Goal: Information Seeking & Learning: Learn about a topic

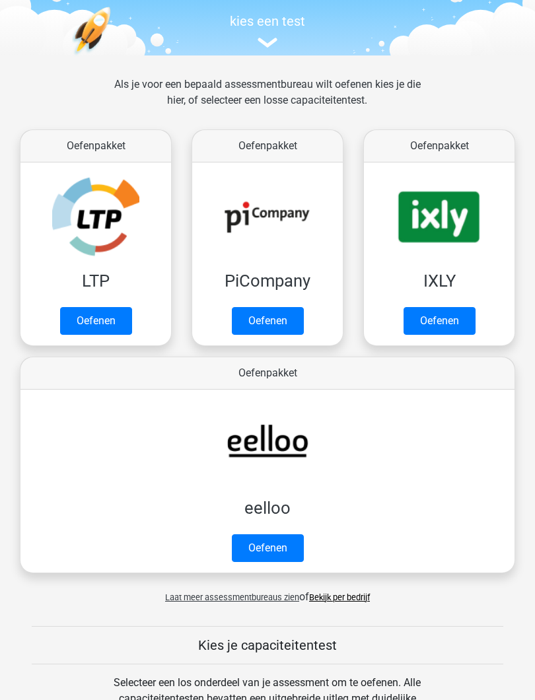
scroll to position [135, 0]
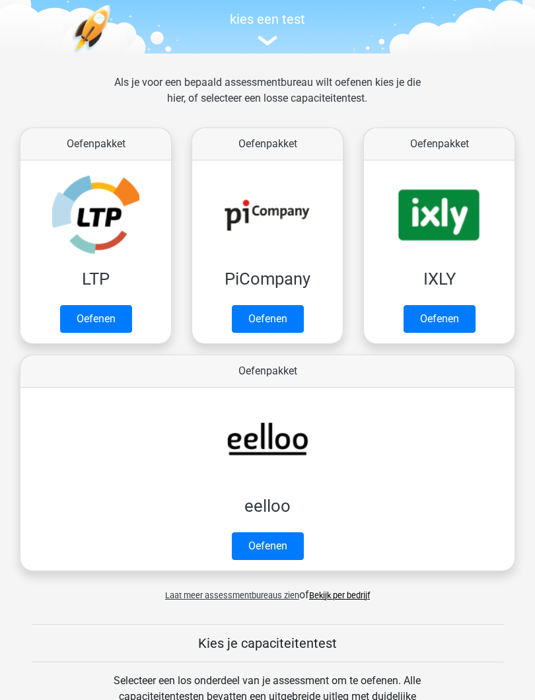
click at [106, 320] on link "Oefenen" at bounding box center [96, 320] width 72 height 28
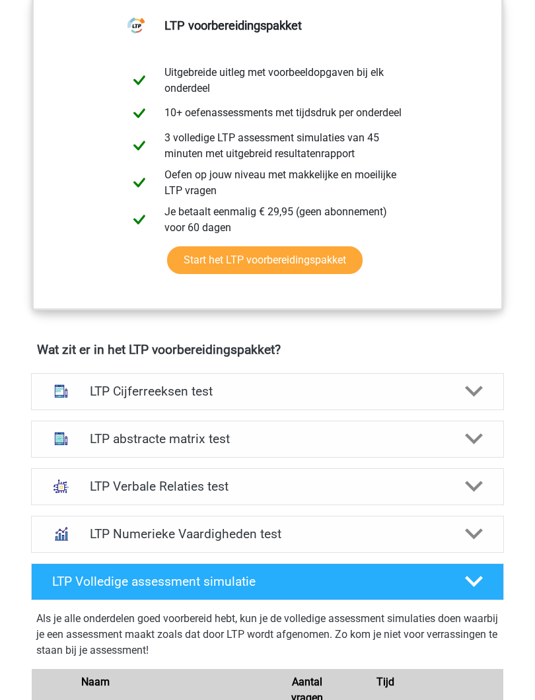
scroll to position [565, 0]
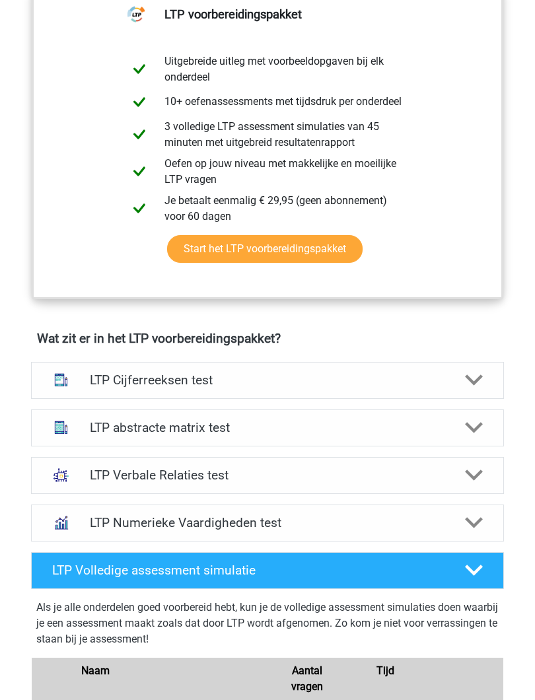
click at [439, 387] on h4 "LTP Cijferreeksen test" at bounding box center [267, 380] width 355 height 15
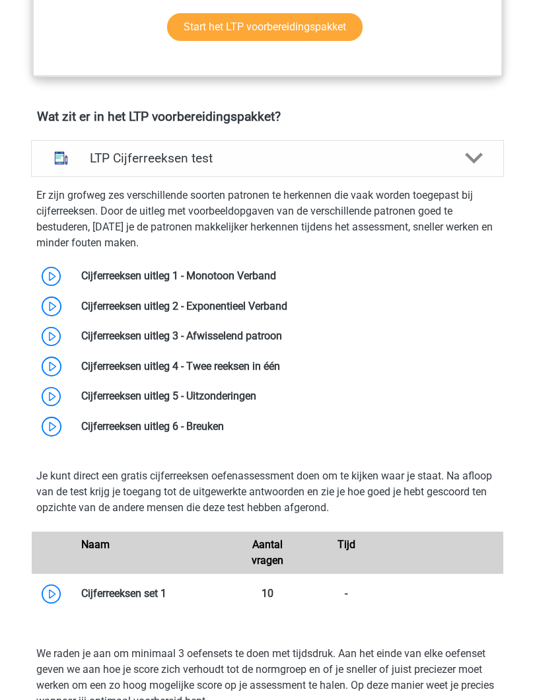
scroll to position [787, 0]
click at [276, 278] on link at bounding box center [276, 276] width 0 height 13
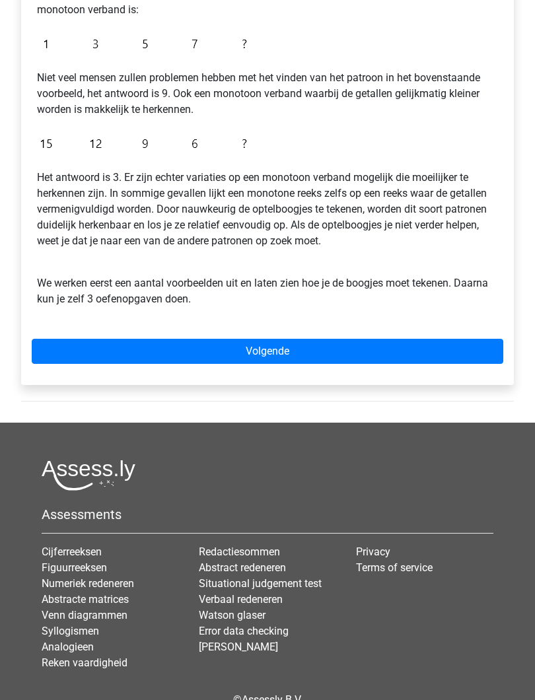
scroll to position [320, 0]
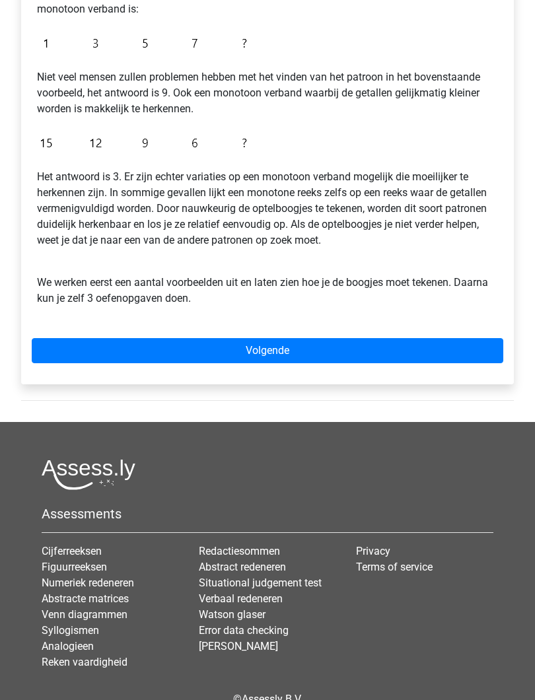
click at [302, 353] on link "Volgende" at bounding box center [268, 351] width 472 height 25
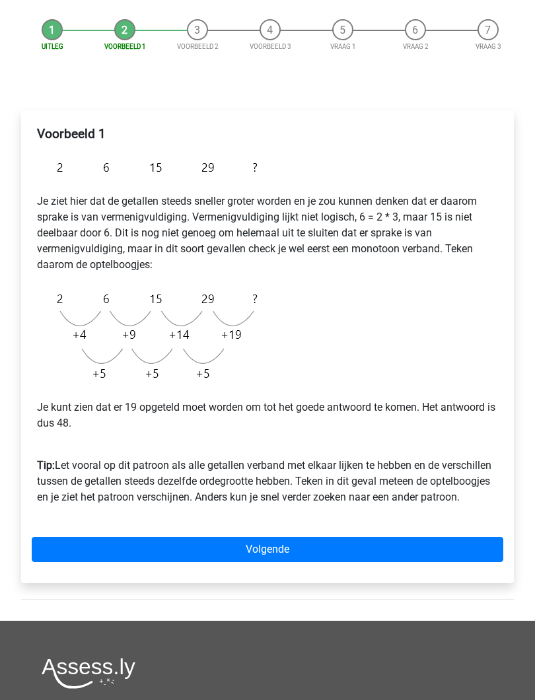
scroll to position [118, 0]
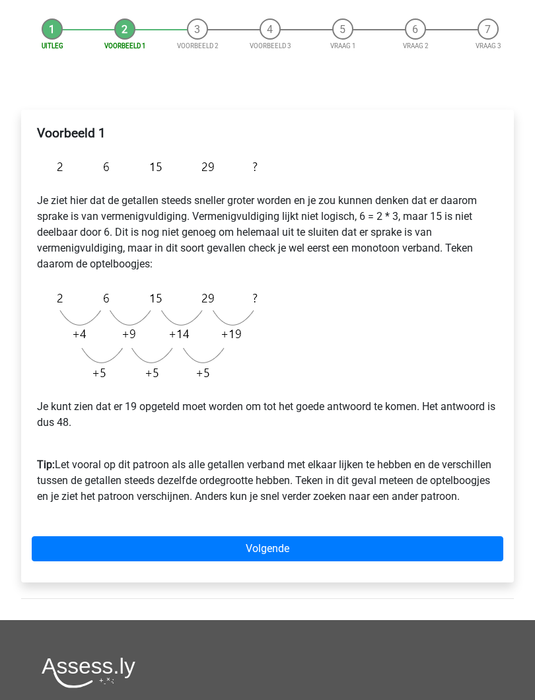
click at [323, 546] on link "Volgende" at bounding box center [268, 549] width 472 height 25
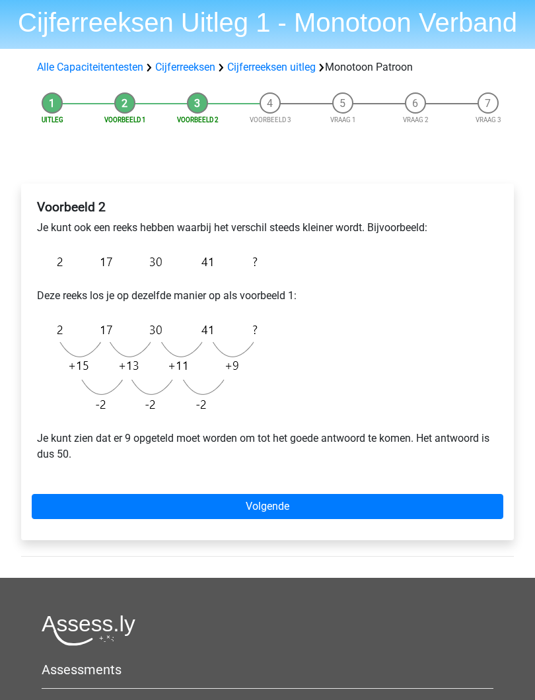
scroll to position [88, 0]
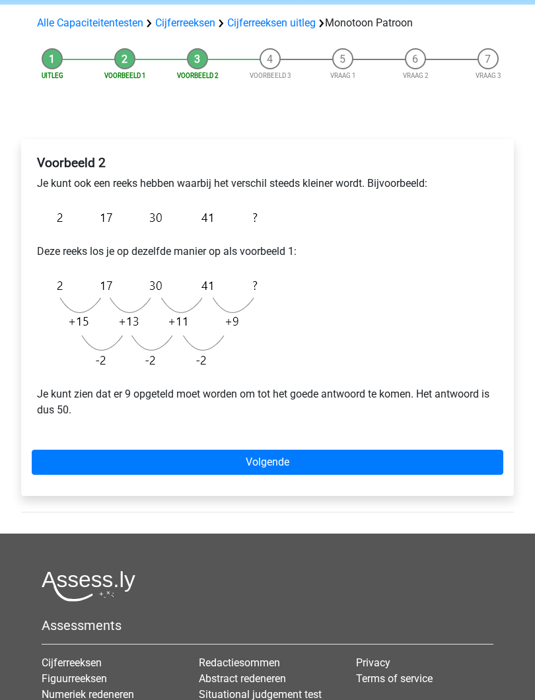
click at [300, 462] on link "Volgende" at bounding box center [268, 462] width 472 height 25
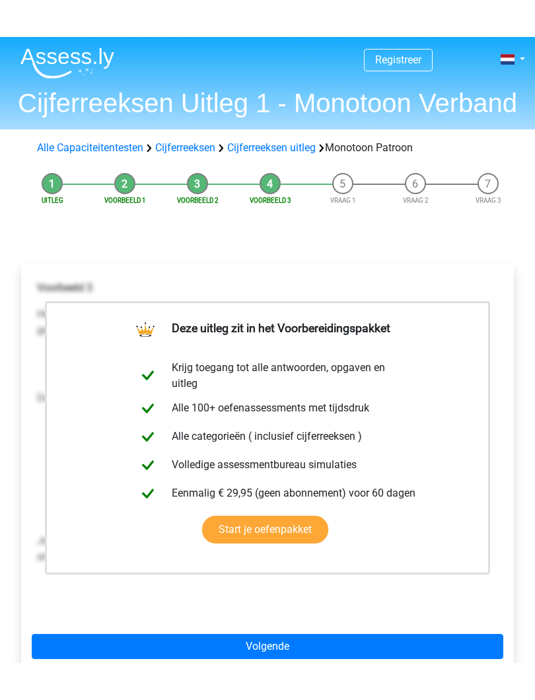
scroll to position [26, 0]
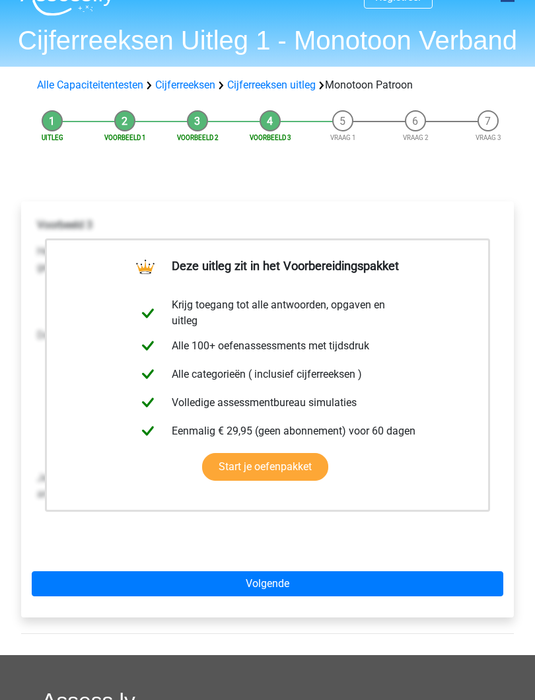
click at [365, 585] on link "Volgende" at bounding box center [268, 584] width 472 height 25
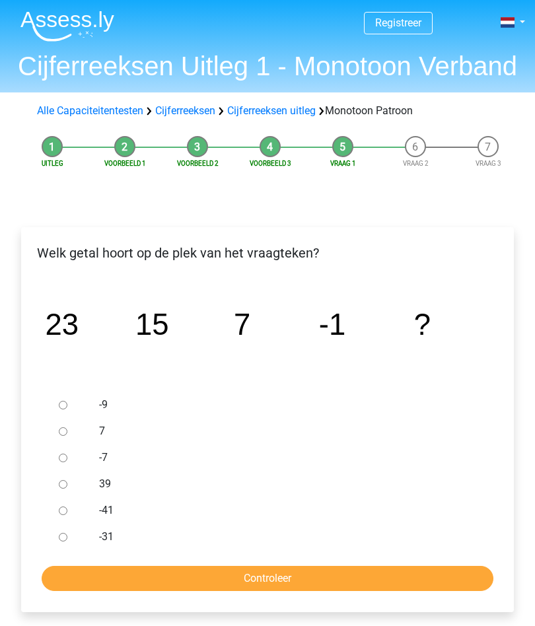
click at [71, 404] on div at bounding box center [72, 405] width 36 height 26
click at [67, 395] on div at bounding box center [72, 405] width 36 height 26
click at [73, 405] on div at bounding box center [72, 405] width 36 height 26
click at [65, 409] on input "-9" at bounding box center [63, 405] width 9 height 9
radio input "true"
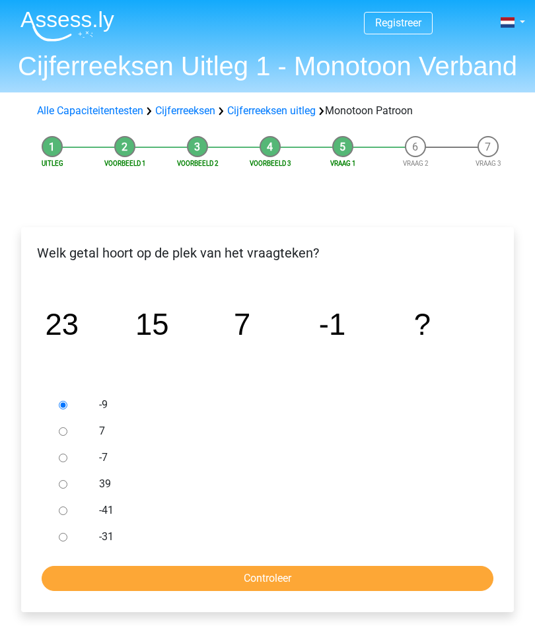
click at [328, 580] on input "Controleer" at bounding box center [268, 578] width 452 height 25
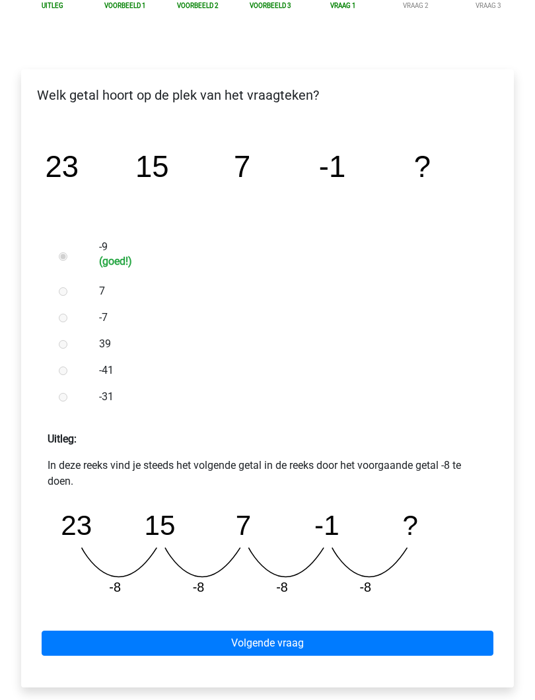
scroll to position [158, 0]
click at [326, 626] on link "Volgende vraag" at bounding box center [268, 643] width 452 height 25
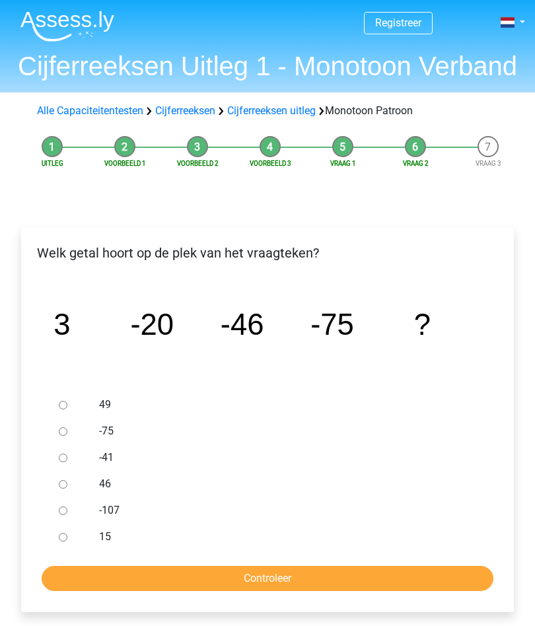
click at [61, 511] on input "-107" at bounding box center [63, 511] width 9 height 9
radio input "true"
click at [329, 580] on input "Controleer" at bounding box center [268, 578] width 452 height 25
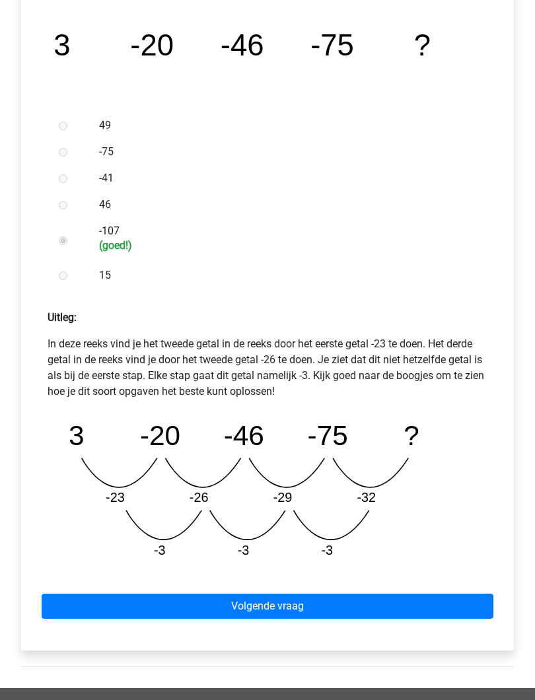
scroll to position [324, 0]
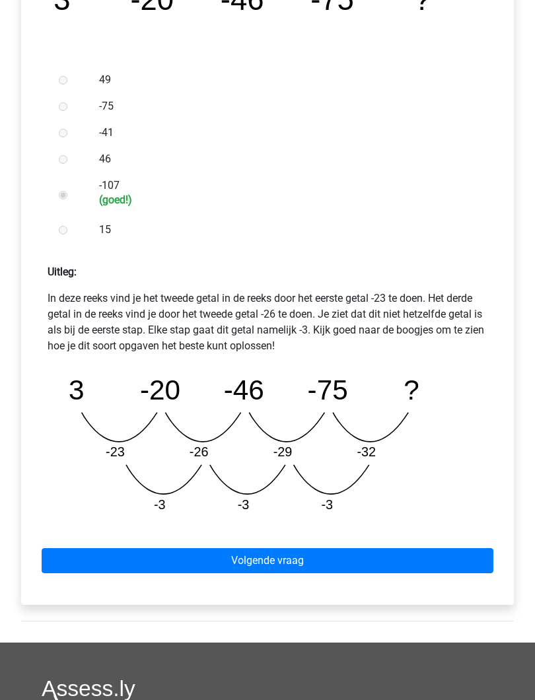
click at [387, 564] on link "Volgende vraag" at bounding box center [268, 561] width 452 height 25
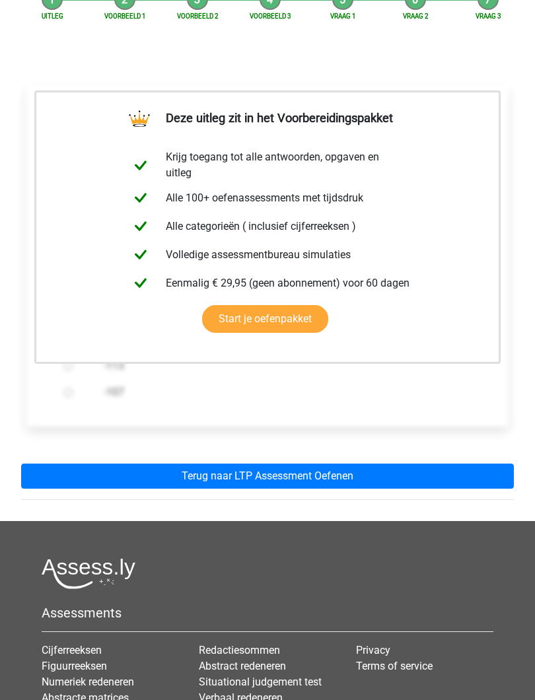
scroll to position [148, 0]
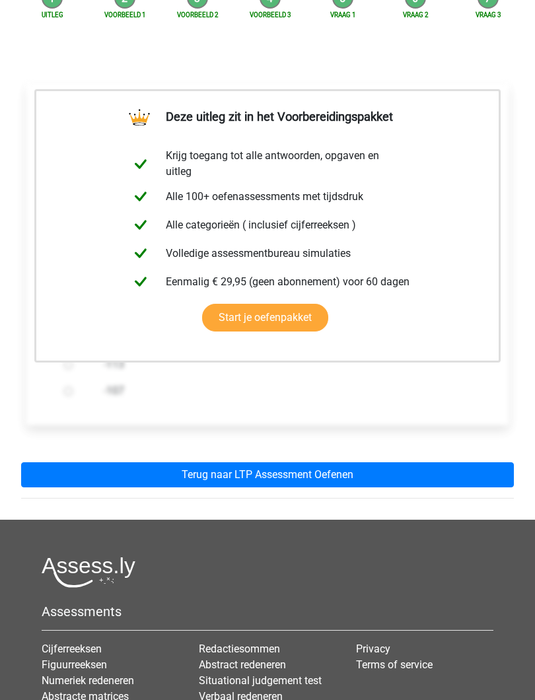
click at [365, 474] on link "Terug naar LTP Assessment Oefenen" at bounding box center [267, 475] width 493 height 25
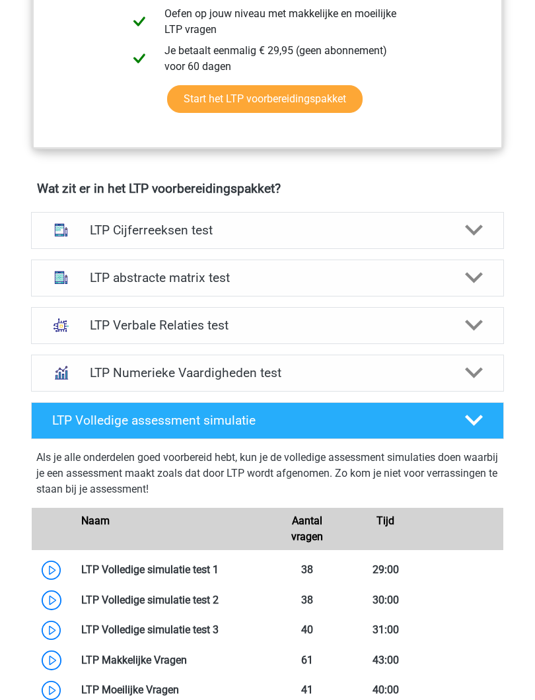
scroll to position [717, 0]
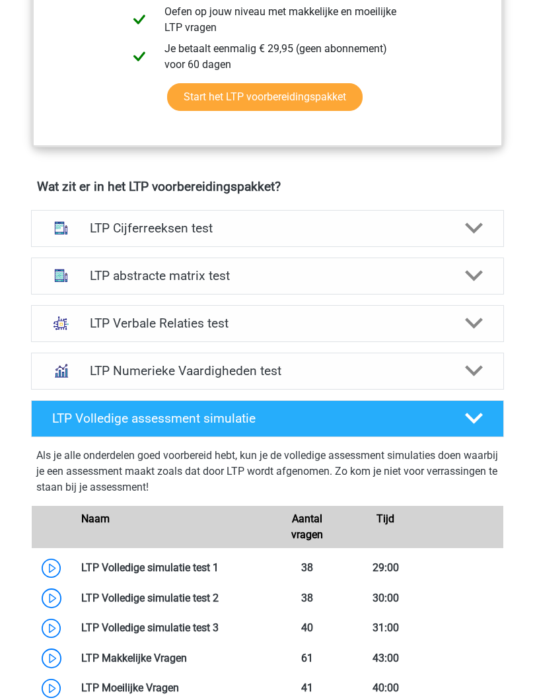
click at [464, 237] on div "LTP Cijferreeksen test" at bounding box center [267, 228] width 473 height 37
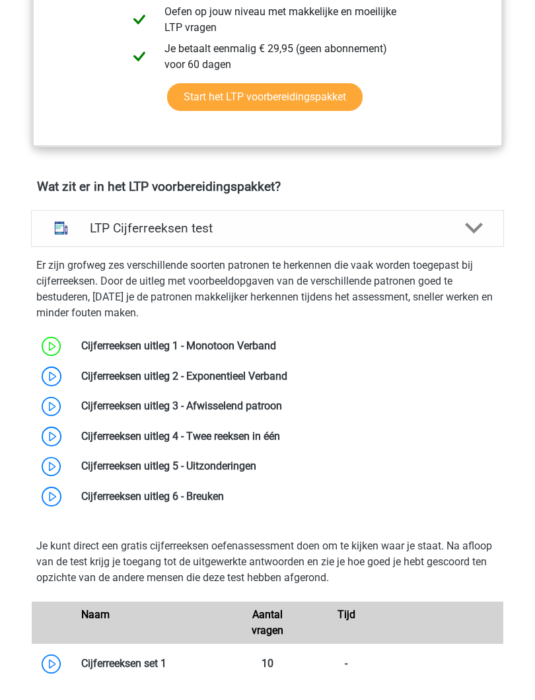
click at [287, 375] on link at bounding box center [287, 376] width 0 height 13
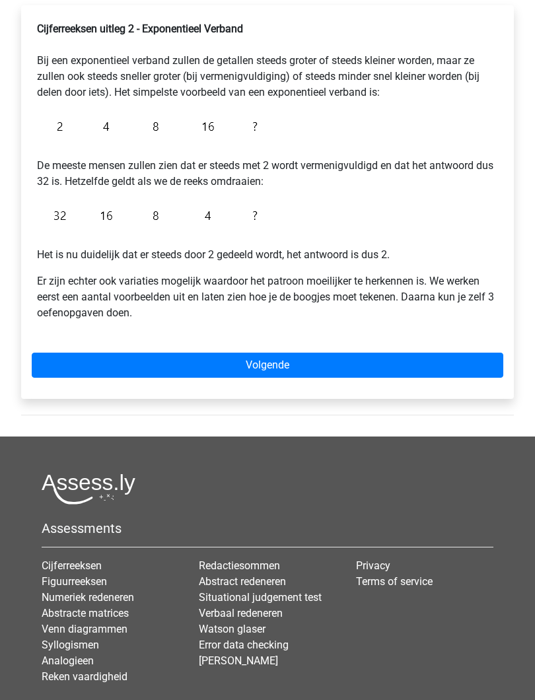
scroll to position [254, 0]
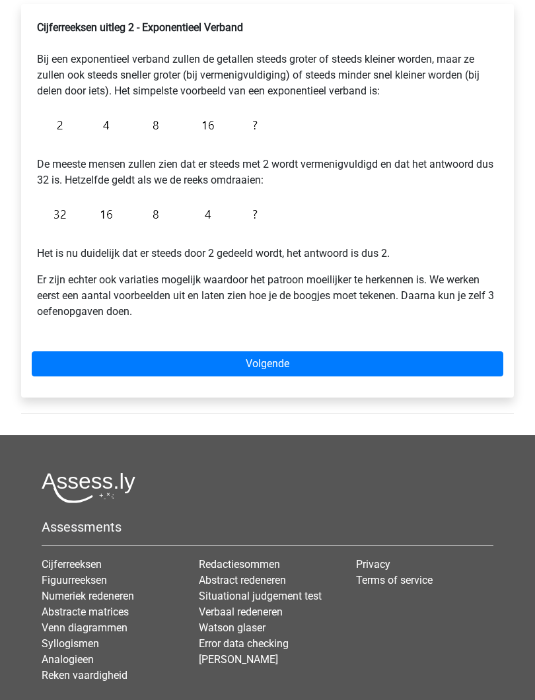
click at [337, 371] on link "Volgende" at bounding box center [268, 364] width 472 height 25
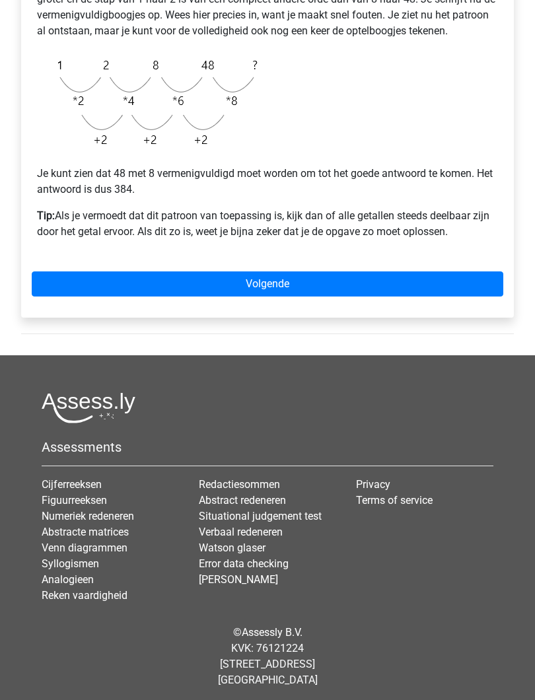
scroll to position [373, 0]
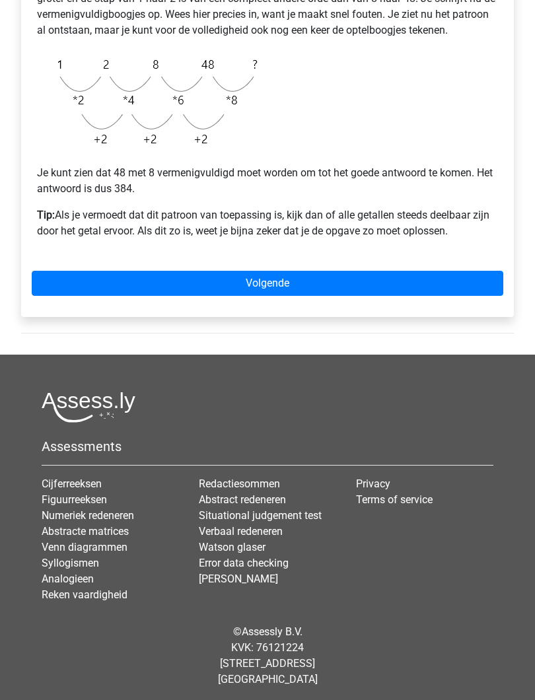
click at [299, 286] on link "Volgende" at bounding box center [268, 283] width 472 height 25
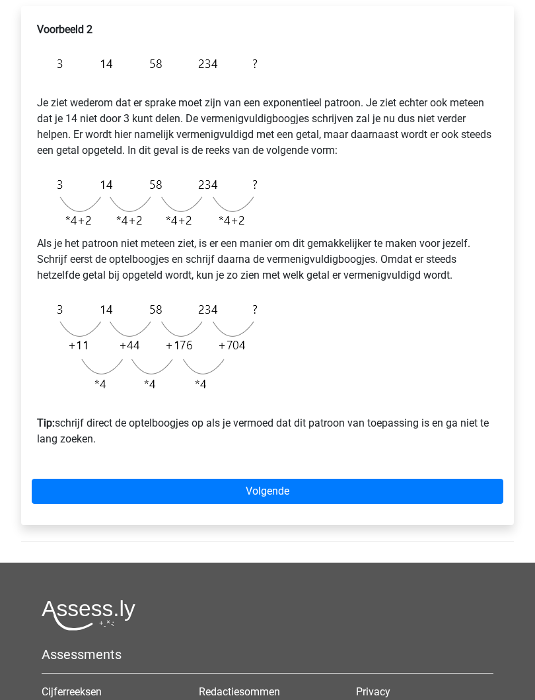
scroll to position [272, 0]
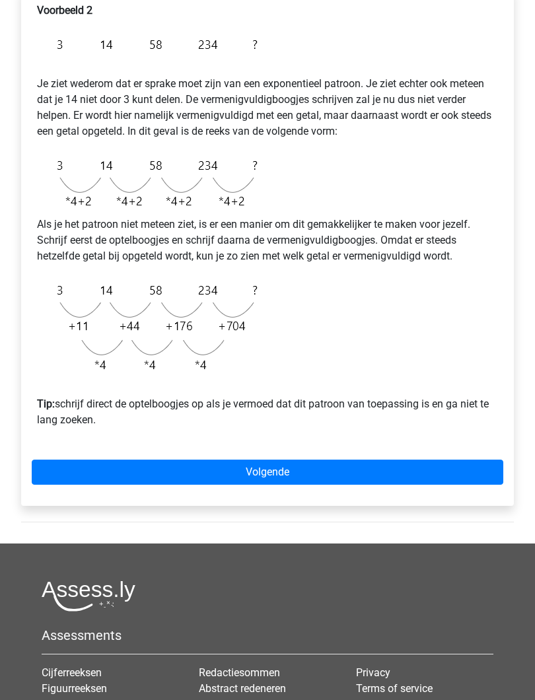
click at [352, 473] on link "Volgende" at bounding box center [268, 472] width 472 height 25
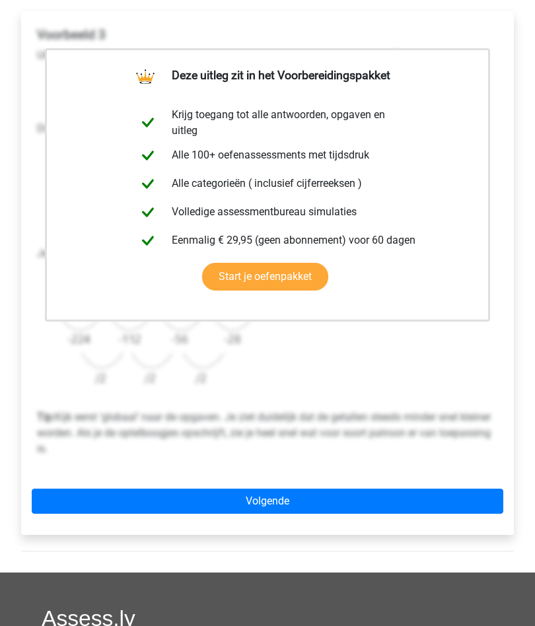
scroll to position [247, 0]
click at [293, 505] on link "Volgende" at bounding box center [268, 502] width 472 height 25
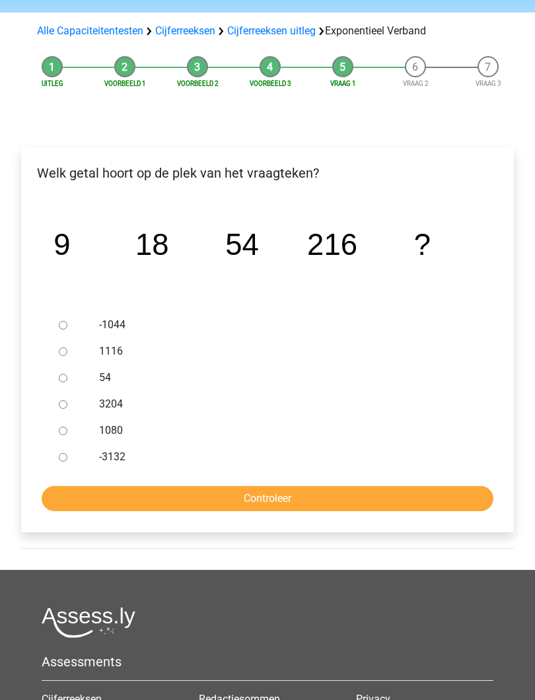
scroll to position [112, 0]
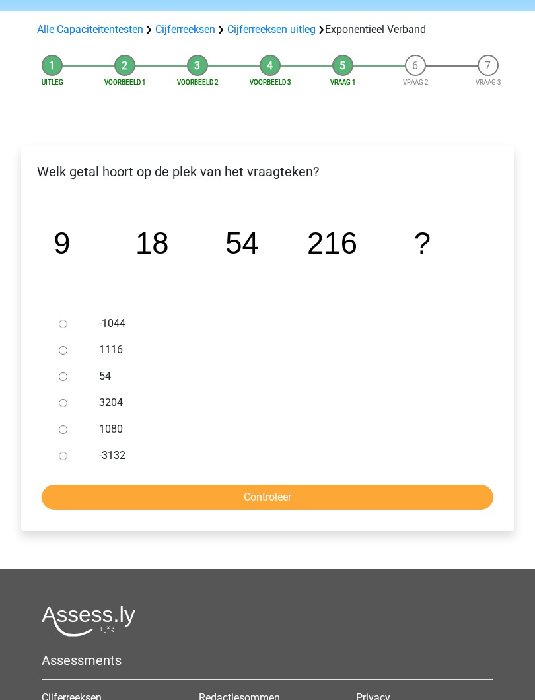
click at [59, 428] on input "1080" at bounding box center [63, 430] width 9 height 9
radio input "true"
click at [284, 498] on input "Controleer" at bounding box center [268, 498] width 452 height 25
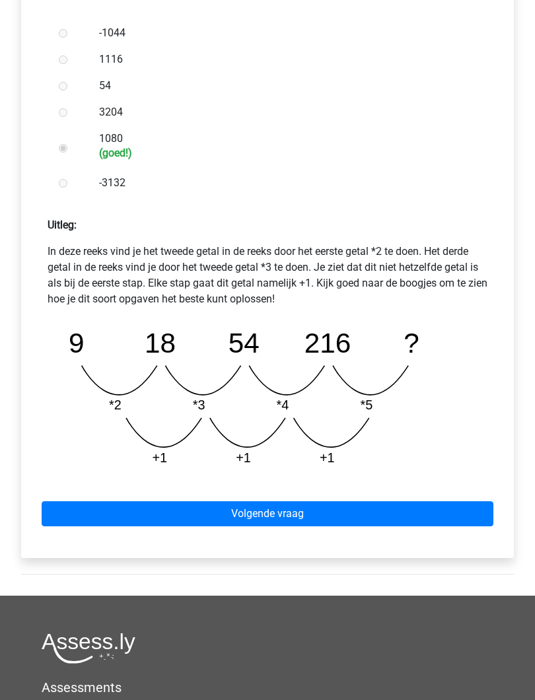
scroll to position [405, 0]
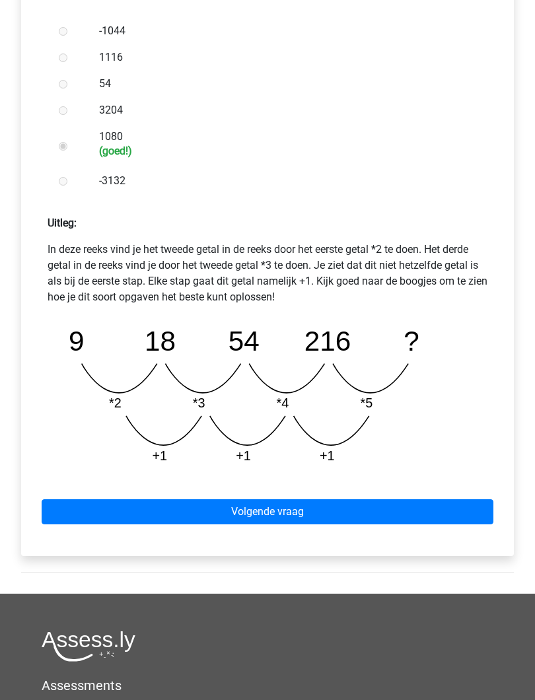
click at [347, 514] on link "Volgende vraag" at bounding box center [268, 512] width 452 height 25
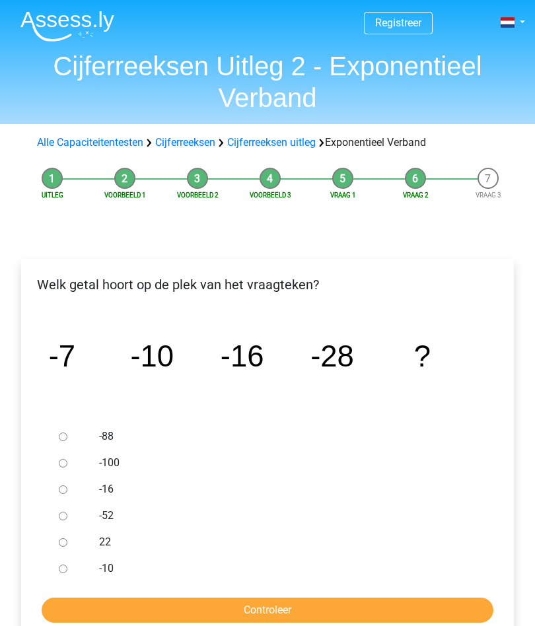
click at [67, 510] on div at bounding box center [72, 516] width 36 height 26
click at [71, 511] on div at bounding box center [72, 516] width 36 height 26
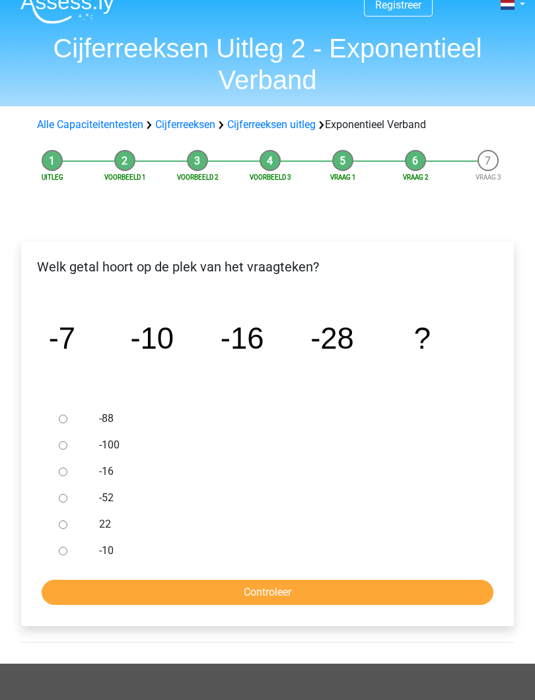
scroll to position [19, 0]
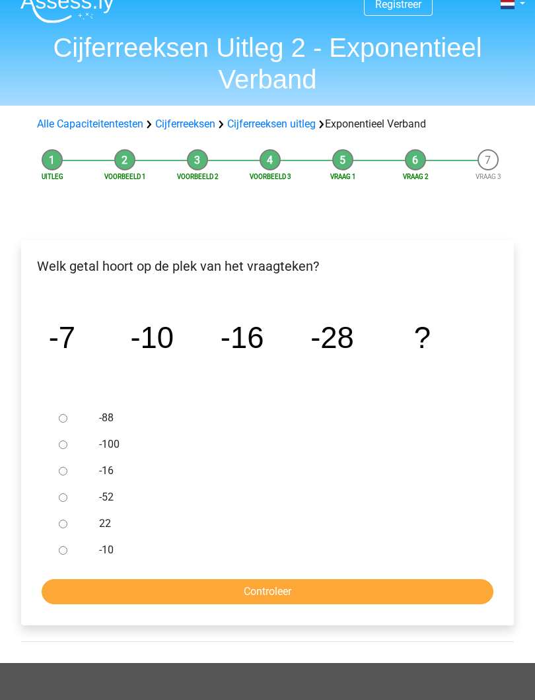
click at [67, 487] on div at bounding box center [72, 497] width 36 height 26
click at [74, 488] on div at bounding box center [72, 497] width 36 height 26
click at [67, 494] on input "-52" at bounding box center [63, 498] width 9 height 9
radio input "true"
click at [334, 589] on input "Controleer" at bounding box center [268, 591] width 452 height 25
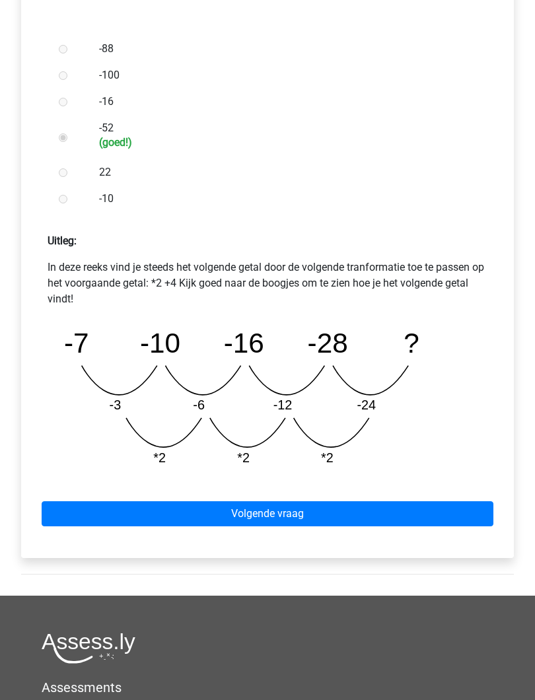
scroll to position [391, 0]
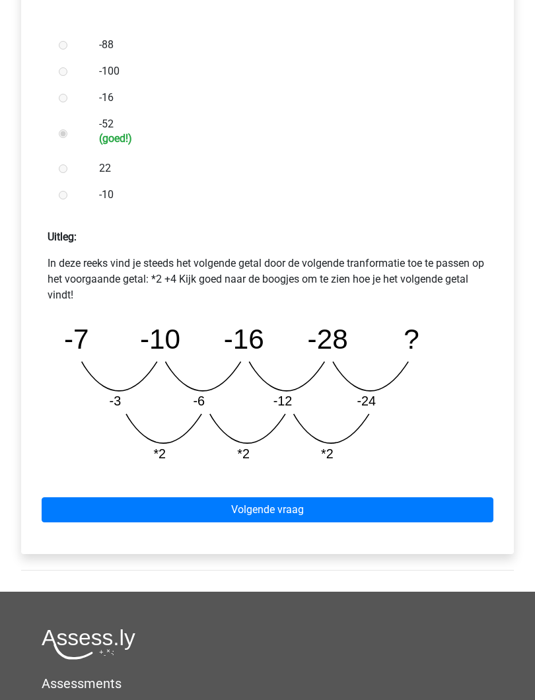
click at [349, 512] on link "Volgende vraag" at bounding box center [268, 510] width 452 height 25
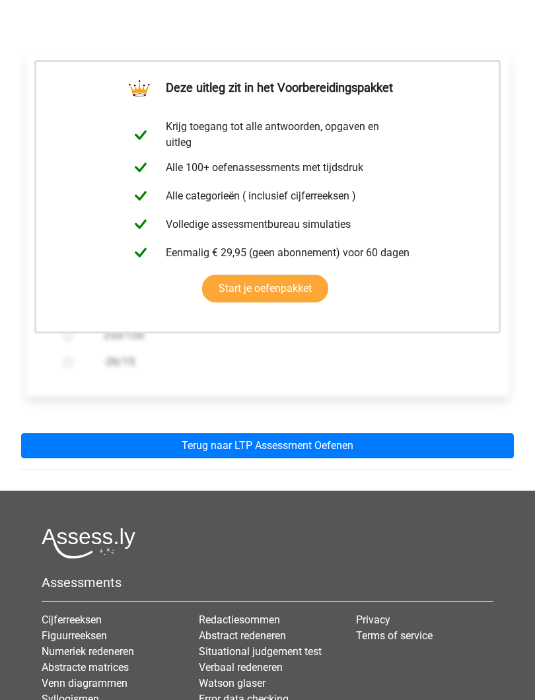
scroll to position [229, 0]
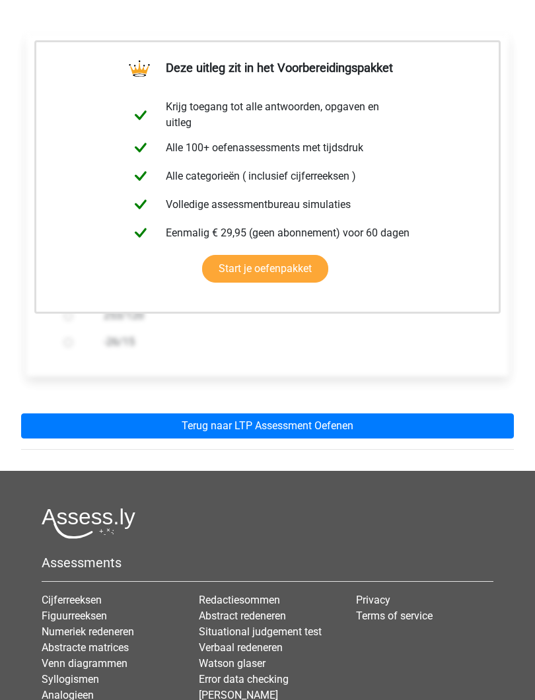
click at [335, 428] on link "Terug naar LTP Assessment Oefenen" at bounding box center [267, 426] width 493 height 25
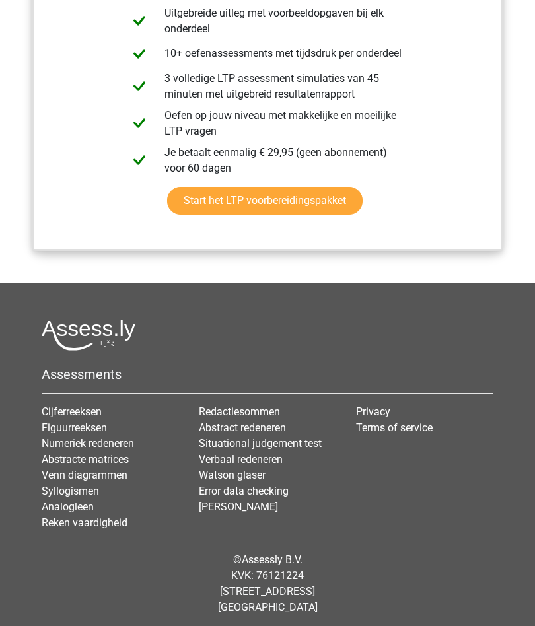
scroll to position [1518, 0]
